Goal: Task Accomplishment & Management: Manage account settings

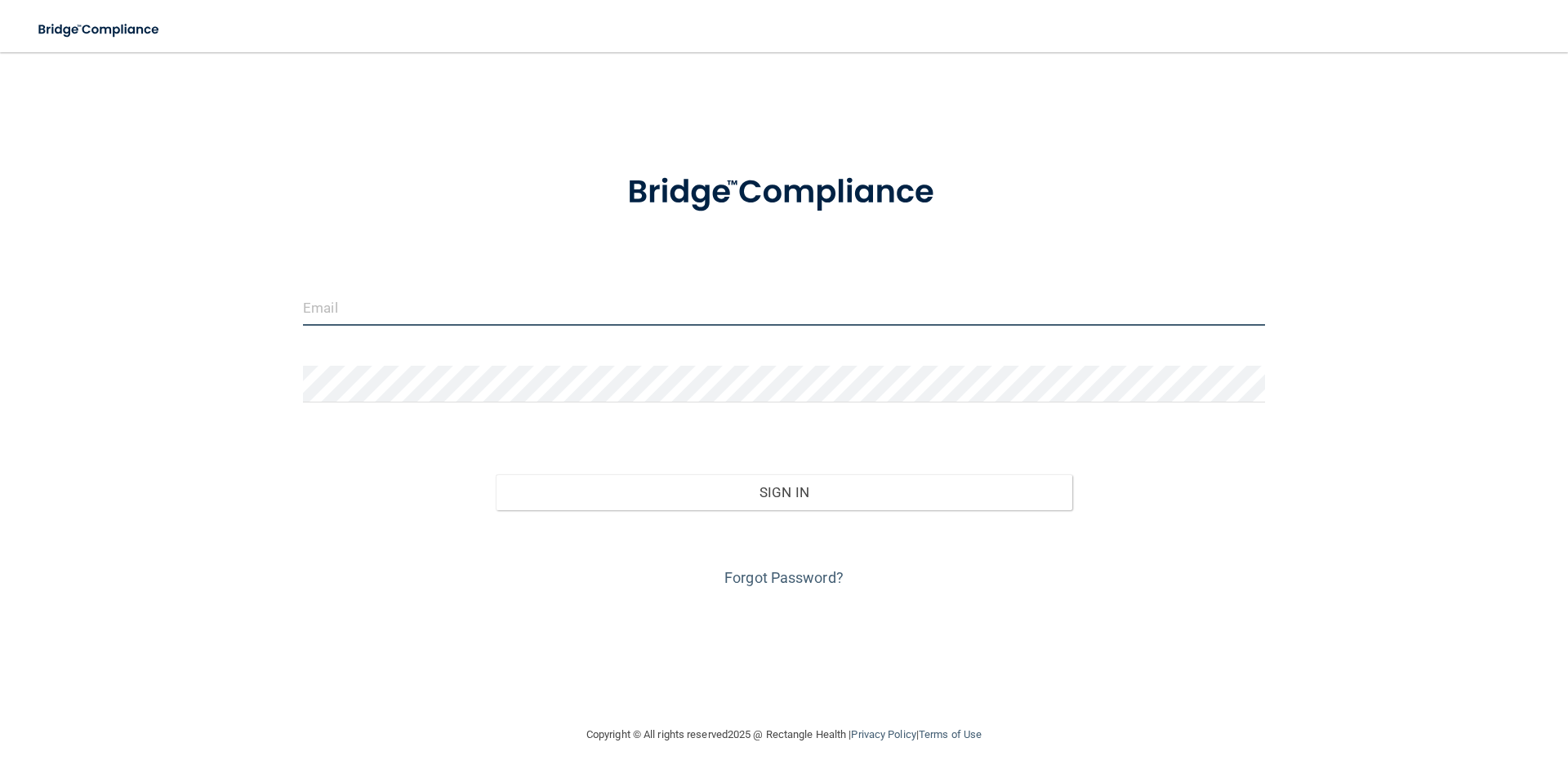
click at [414, 300] on input "email" at bounding box center [784, 307] width 962 height 37
type input "[EMAIL_ADDRESS][DOMAIN_NAME]"
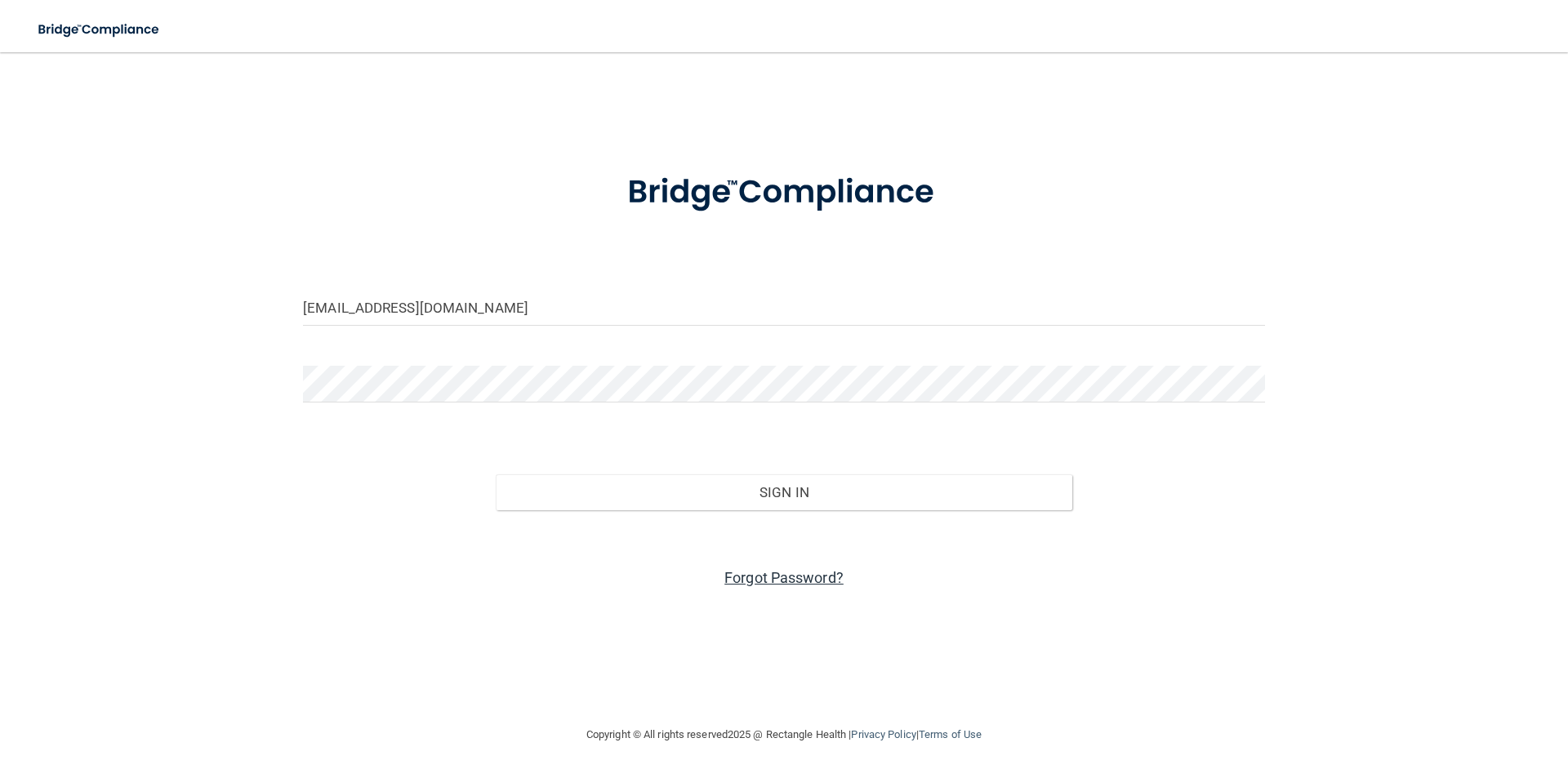
click at [801, 579] on link "Forgot Password?" at bounding box center [784, 577] width 119 height 17
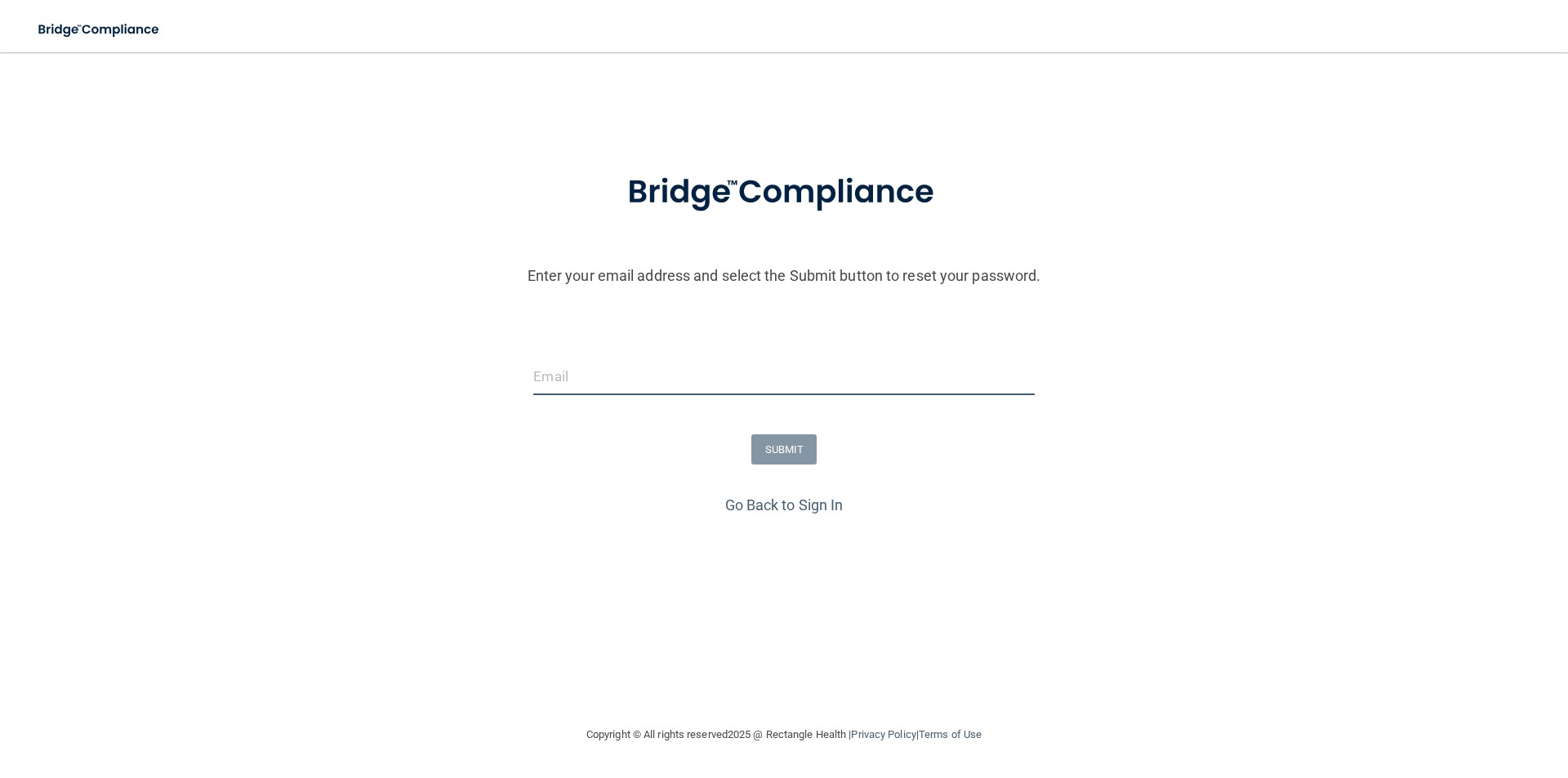
click at [653, 390] on input "email" at bounding box center [783, 376] width 500 height 37
type input "[EMAIL_ADDRESS][DOMAIN_NAME]"
click at [781, 458] on button "SUBMIT" at bounding box center [784, 449] width 66 height 30
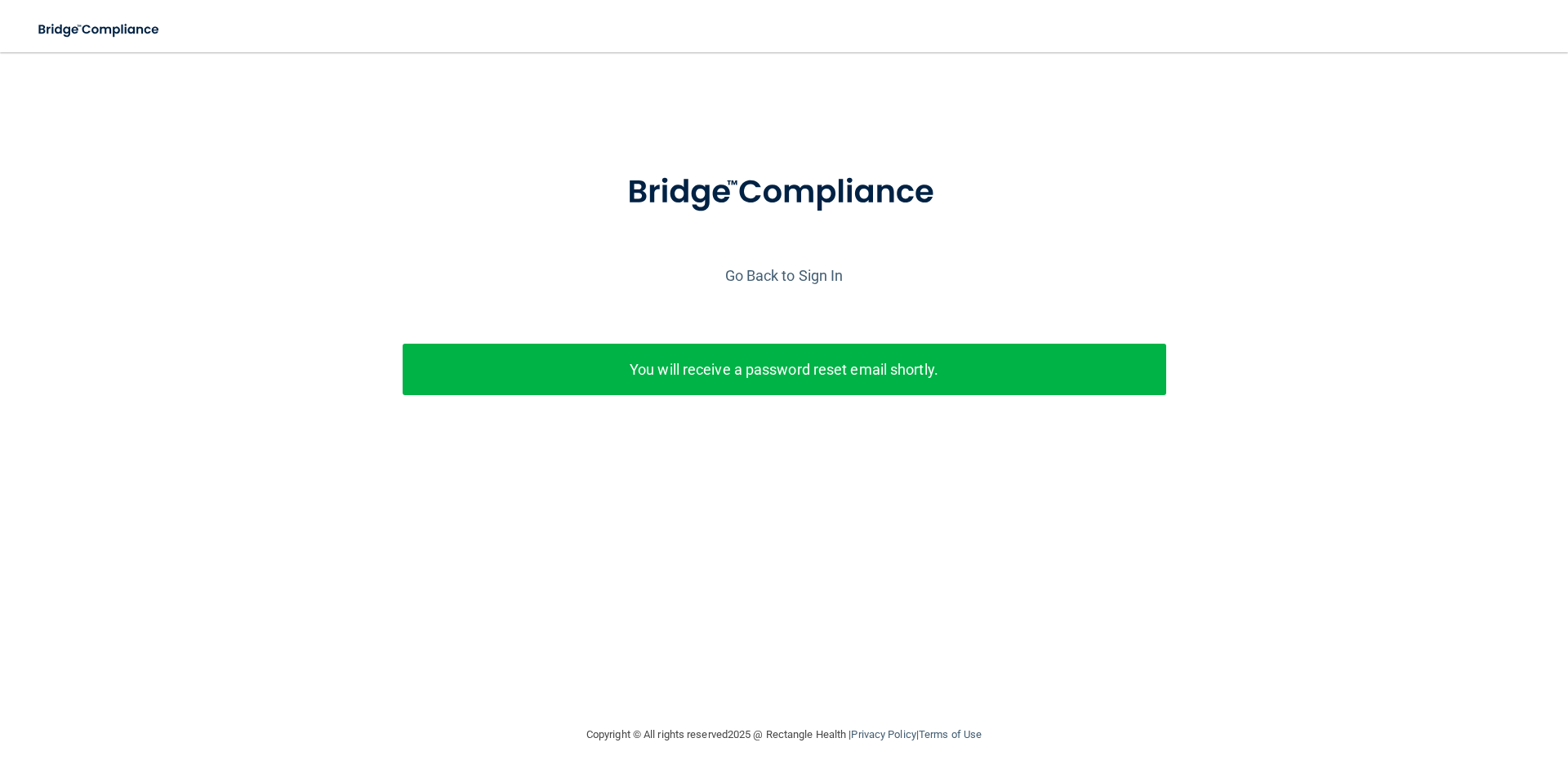
click at [764, 376] on p "You will receive a password reset email shortly." at bounding box center [784, 369] width 739 height 27
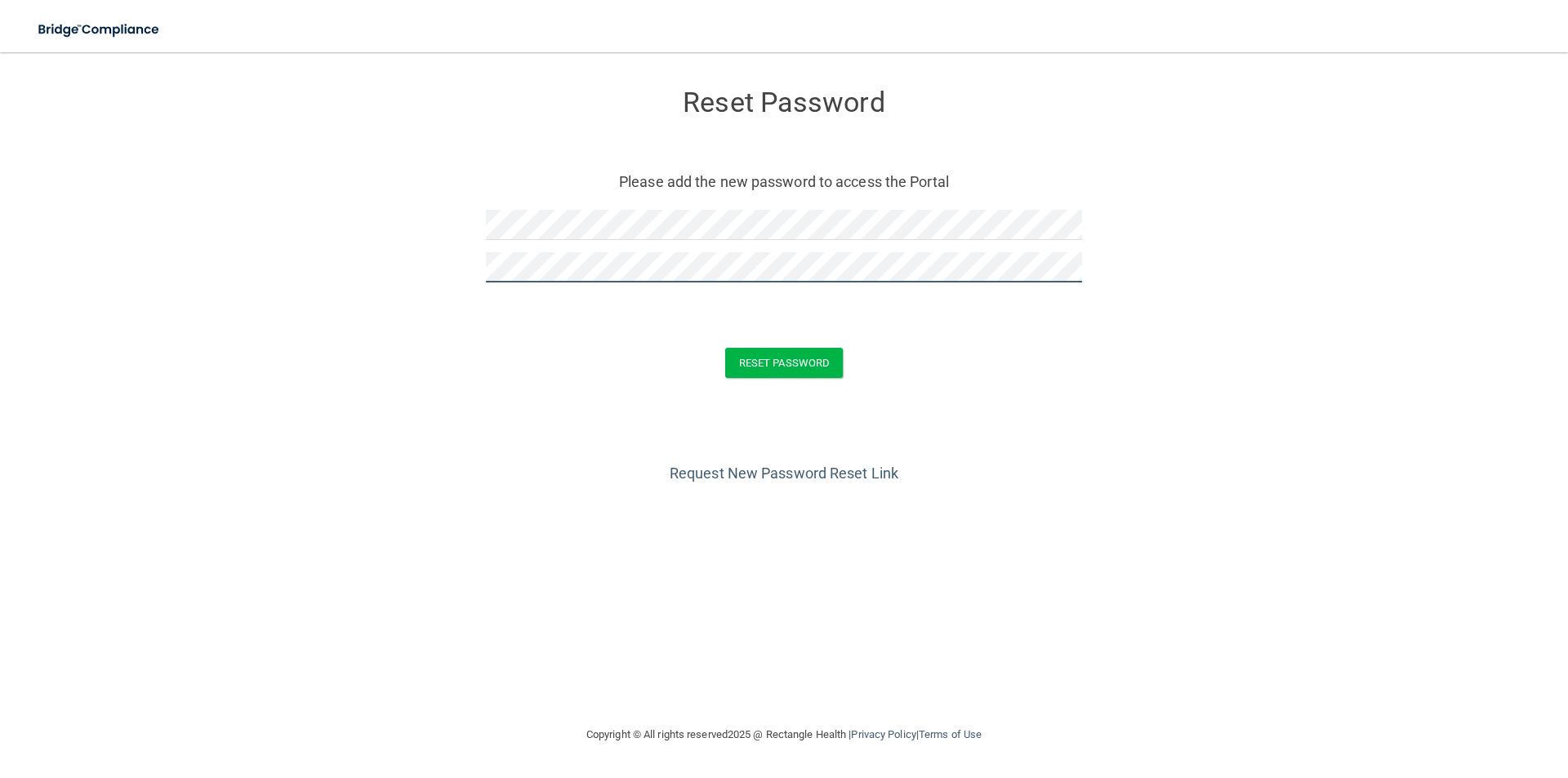
click at [725, 348] on button "Reset Password" at bounding box center [784, 363] width 118 height 30
